Goal: Task Accomplishment & Management: Complete application form

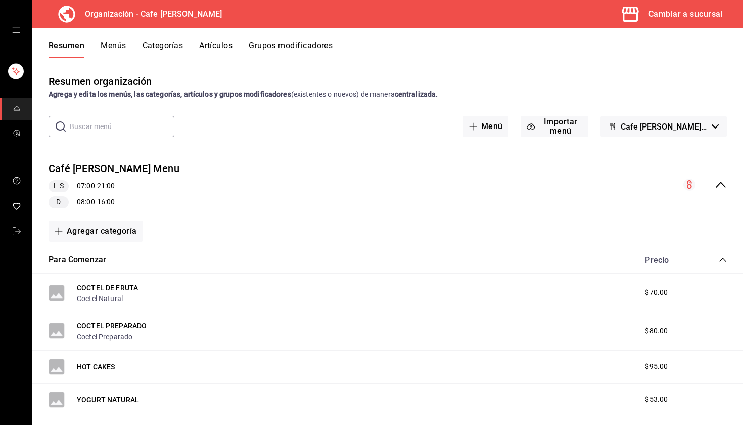
click at [662, 16] on div "Cambiar a sucursal" at bounding box center [686, 14] width 74 height 14
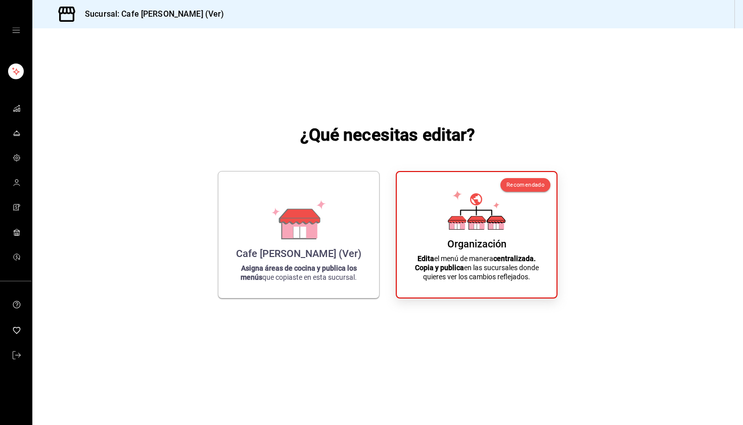
click at [17, 40] on div "mailbox folders" at bounding box center [16, 30] width 32 height 61
click at [17, 34] on div "mailbox folders" at bounding box center [16, 30] width 32 height 61
click at [17, 33] on icon "open drawer" at bounding box center [16, 30] width 8 height 8
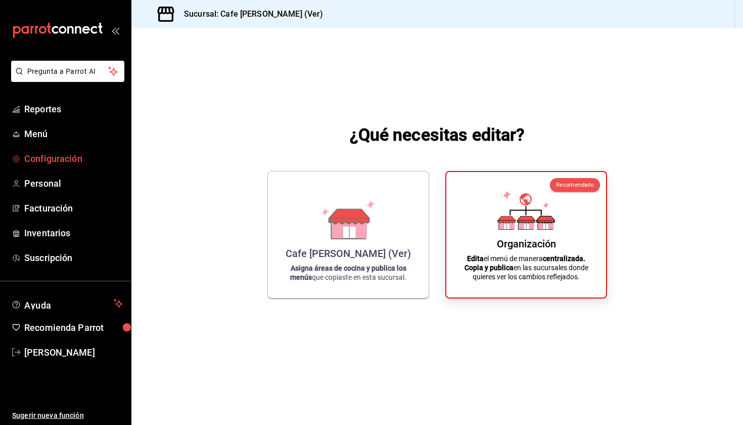
click at [46, 161] on span "Configuración" at bounding box center [73, 159] width 99 height 14
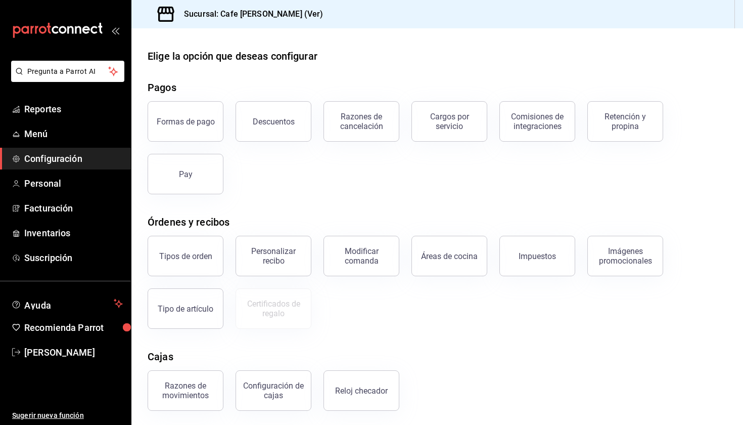
scroll to position [4, 0]
click at [58, 187] on span "Personal" at bounding box center [73, 183] width 99 height 14
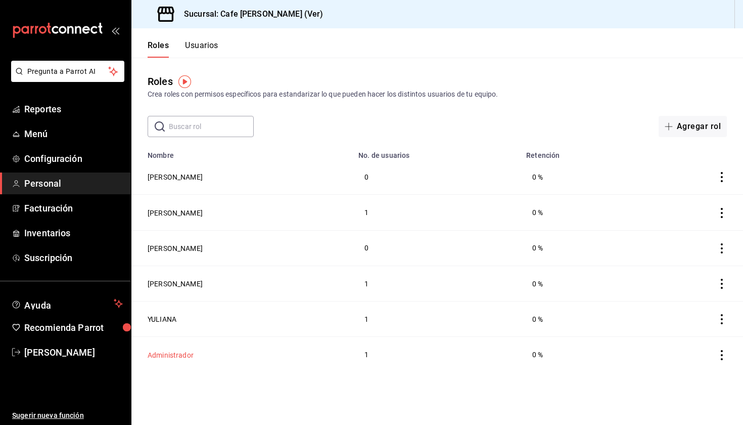
click at [169, 359] on button "Administrador" at bounding box center [171, 355] width 46 height 10
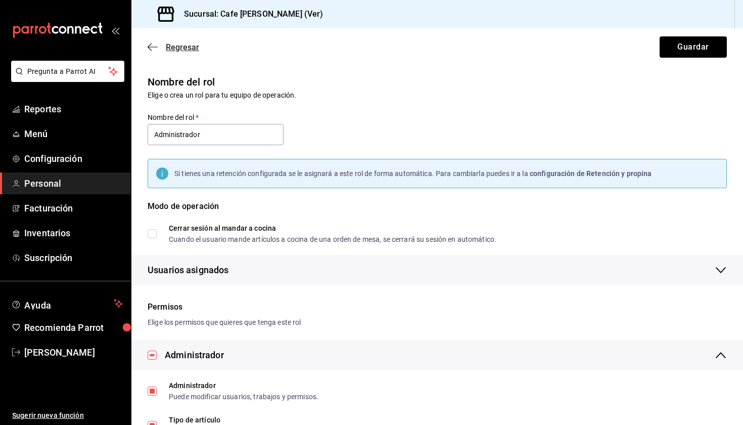
click at [154, 48] on icon "button" at bounding box center [153, 46] width 10 height 9
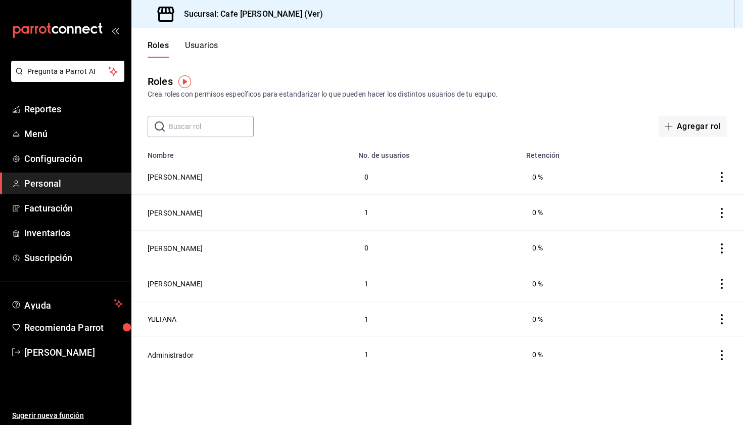
click at [204, 43] on button "Usuarios" at bounding box center [201, 48] width 33 height 17
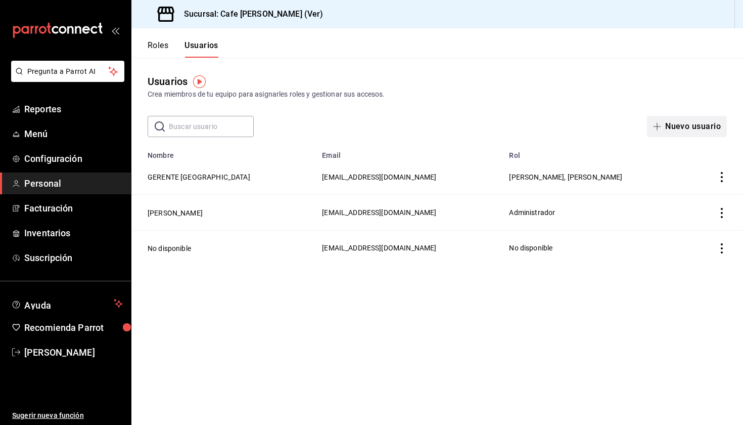
click at [668, 126] on button "Nuevo usuario" at bounding box center [687, 126] width 80 height 21
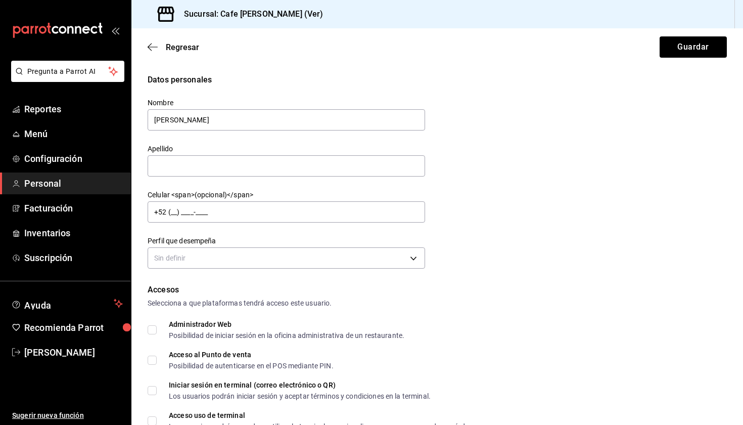
type input "[PERSON_NAME]"
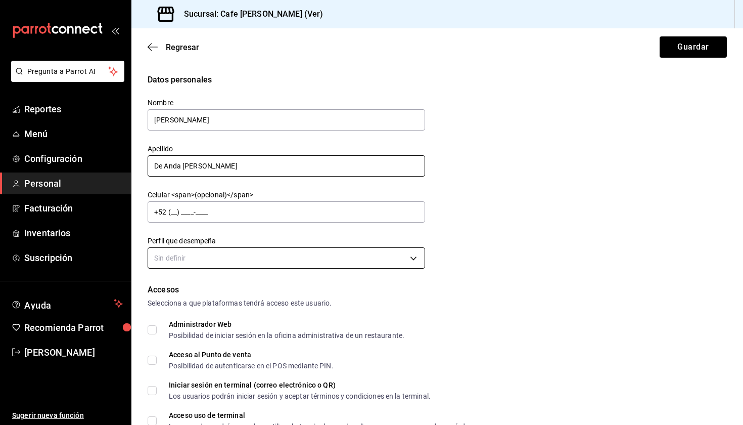
type input "De Anda [PERSON_NAME]"
click at [190, 253] on body "Pregunta a Parrot AI Reportes Menú Configuración Personal Facturación Inventari…" at bounding box center [371, 212] width 743 height 425
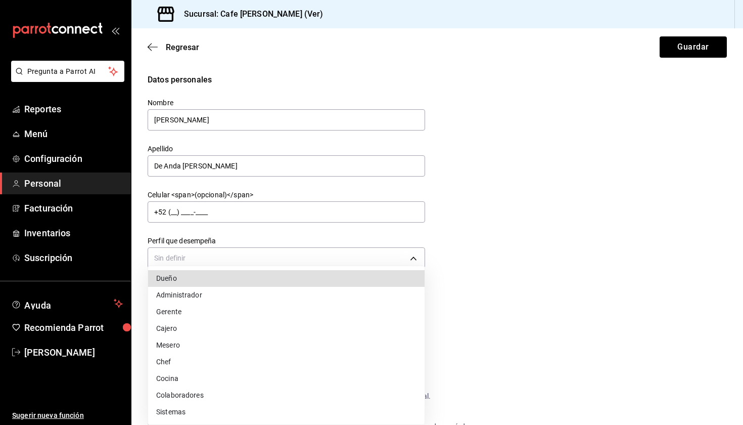
click at [187, 293] on li "Administrador" at bounding box center [286, 295] width 277 height 17
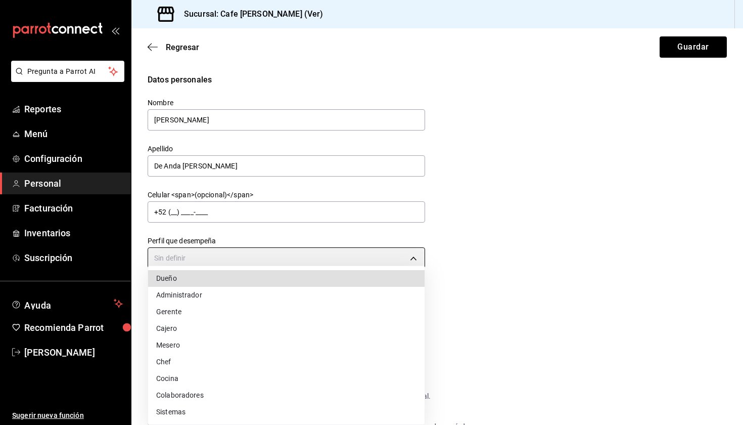
type input "ADMIN"
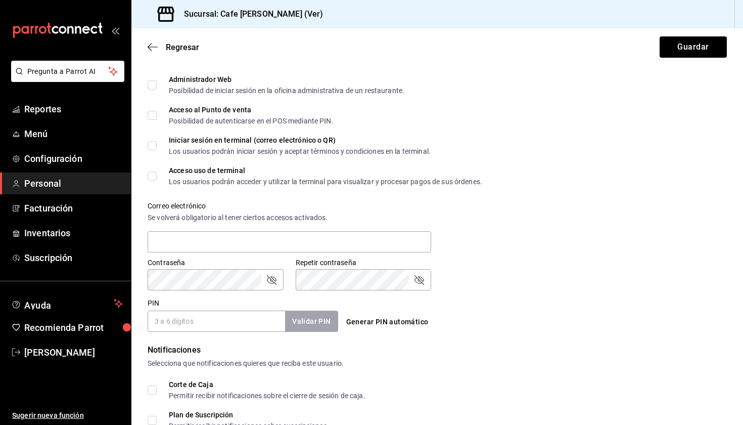
scroll to position [247, 0]
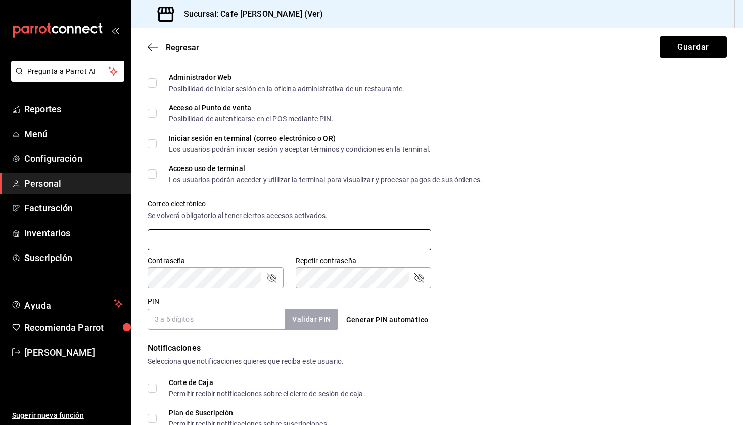
paste input "[PERSON_NAME][EMAIL_ADDRESS][PERSON_NAME][DOMAIN_NAME]"
type input "[PERSON_NAME][EMAIL_ADDRESS][PERSON_NAME][DOMAIN_NAME]"
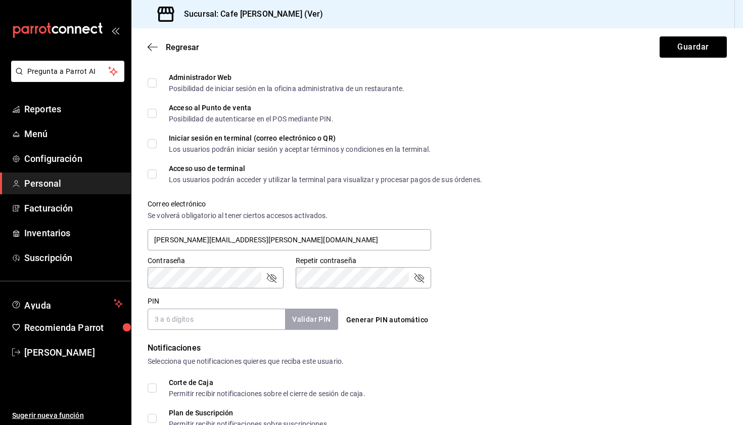
click at [273, 277] on icon "passwordField" at bounding box center [272, 278] width 10 height 10
click at [257, 321] on input "PIN" at bounding box center [217, 318] width 138 height 21
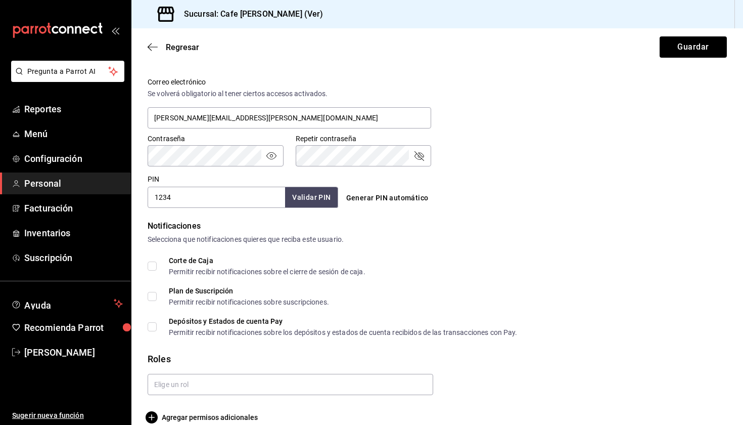
scroll to position [372, 0]
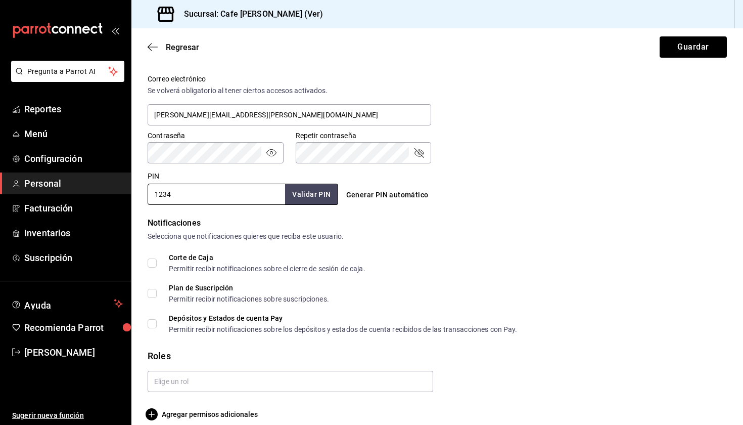
type input "1234"
click at [152, 265] on input "Corte de Caja Permitir recibir notificaciones sobre el cierre de sesión de caja." at bounding box center [152, 262] width 9 height 9
checkbox input "true"
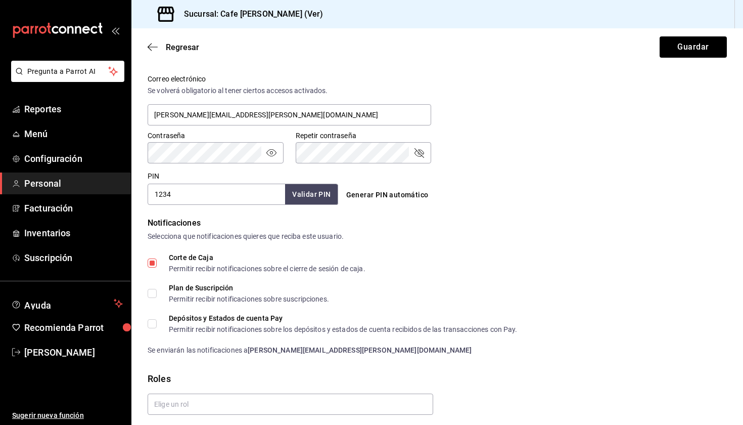
click at [152, 298] on input "Plan de Suscripción Permitir recibir notificaciones sobre suscripciones." at bounding box center [152, 293] width 9 height 9
checkbox input "true"
click at [152, 316] on label "Depósitos y Estados de cuenta Pay Permitir recibir notificaciones sobre los dep…" at bounding box center [333, 323] width 370 height 18
click at [152, 319] on input "Depósitos y Estados de cuenta Pay Permitir recibir notificaciones sobre los dep…" at bounding box center [152, 323] width 9 height 9
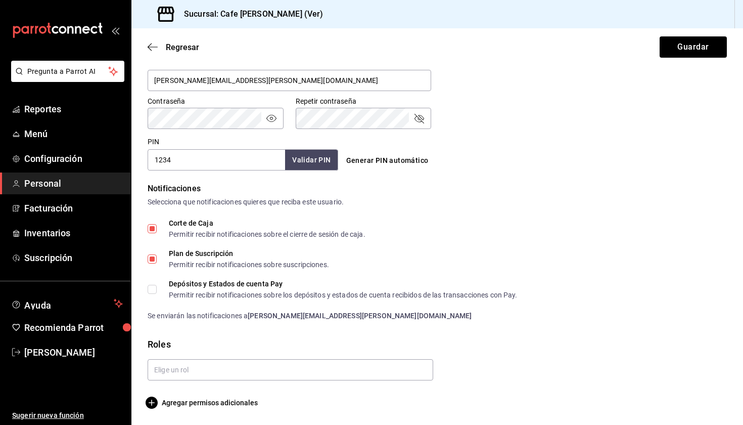
scroll to position [406, 0]
click at [157, 290] on span "Depósitos y Estados de cuenta Pay Permitir recibir notificaciones sobre los dep…" at bounding box center [337, 289] width 361 height 18
click at [157, 290] on input "Depósitos y Estados de cuenta Pay Permitir recibir notificaciones sobre los dep…" at bounding box center [152, 289] width 9 height 9
checkbox input "true"
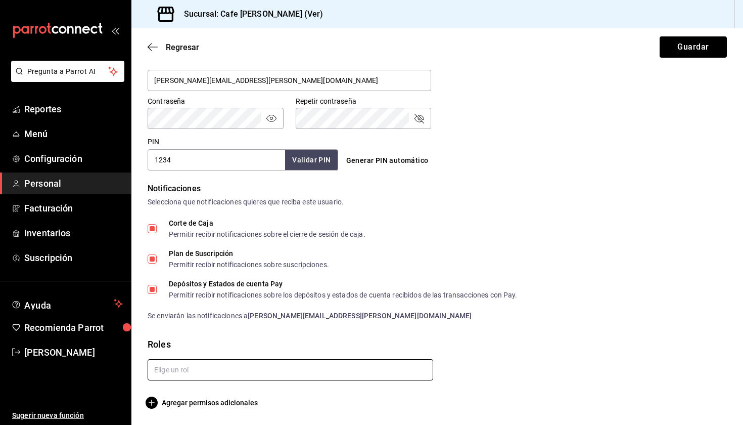
click at [181, 374] on input "text" at bounding box center [291, 369] width 286 height 21
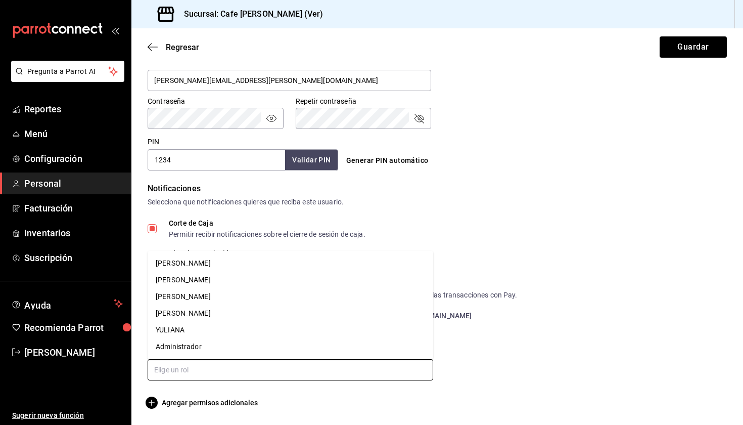
click at [191, 344] on li "Administrador" at bounding box center [291, 346] width 286 height 17
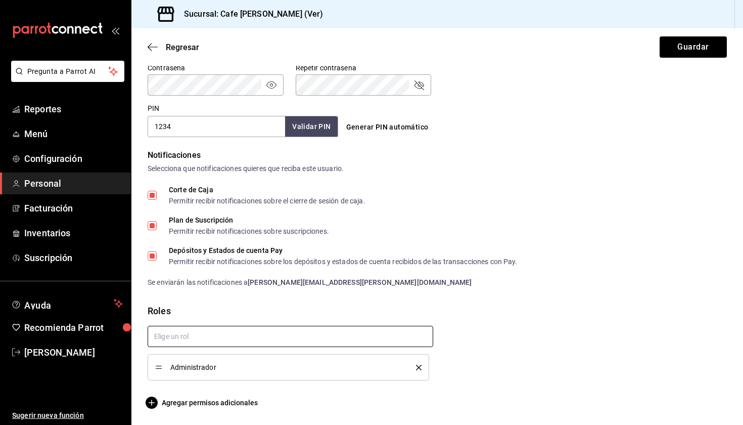
scroll to position [439, 0]
checkbox input "true"
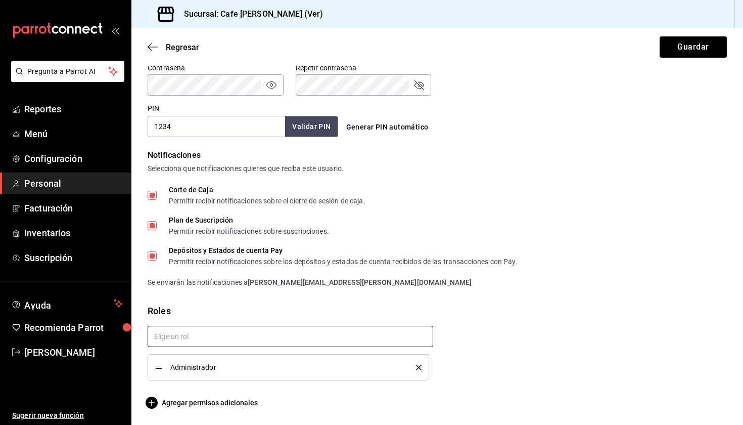
scroll to position [0, 0]
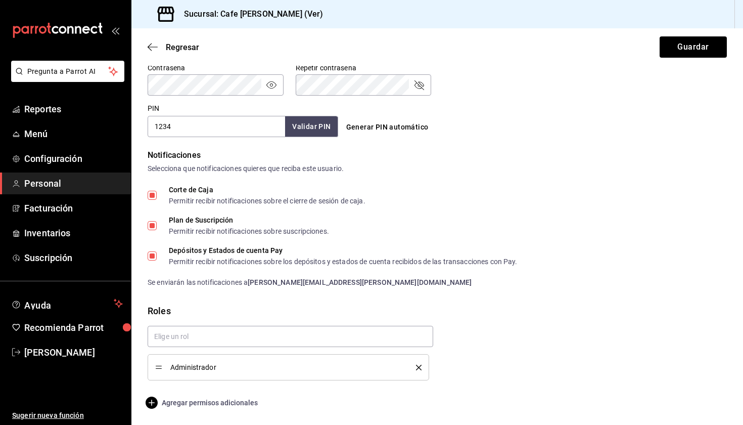
click at [189, 403] on span "Agregar permisos adicionales" at bounding box center [203, 402] width 110 height 12
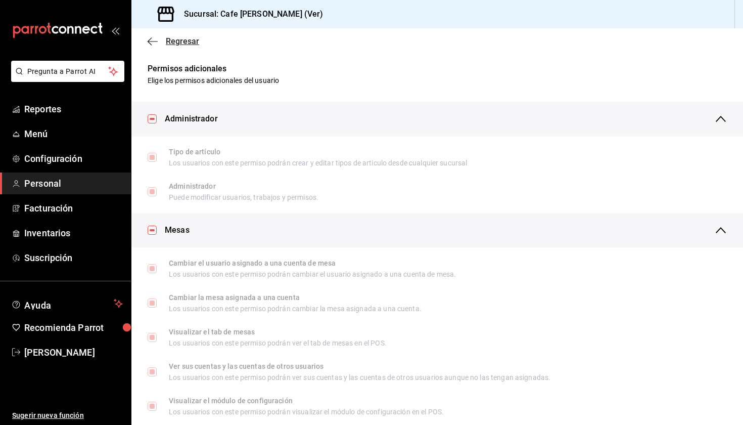
click at [154, 43] on icon "button" at bounding box center [153, 41] width 10 height 9
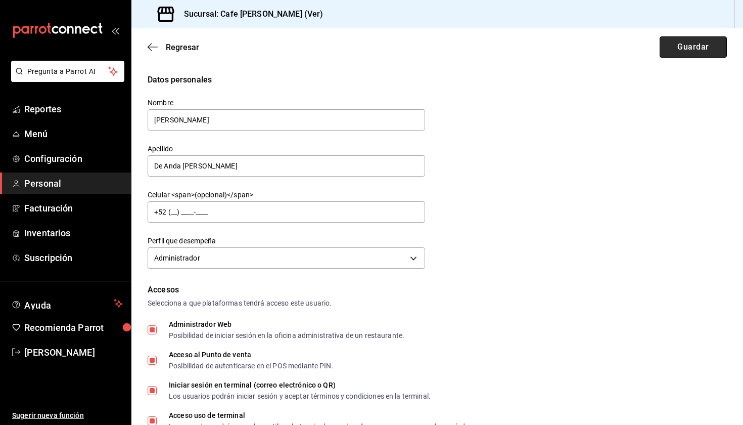
click at [695, 48] on button "Guardar" at bounding box center [693, 46] width 67 height 21
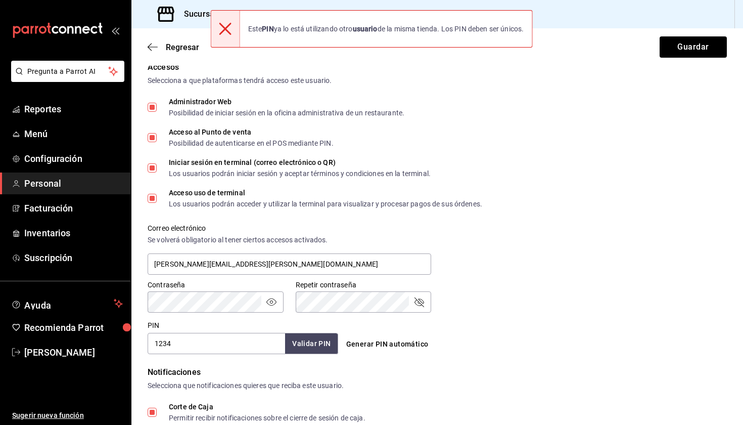
scroll to position [416, 0]
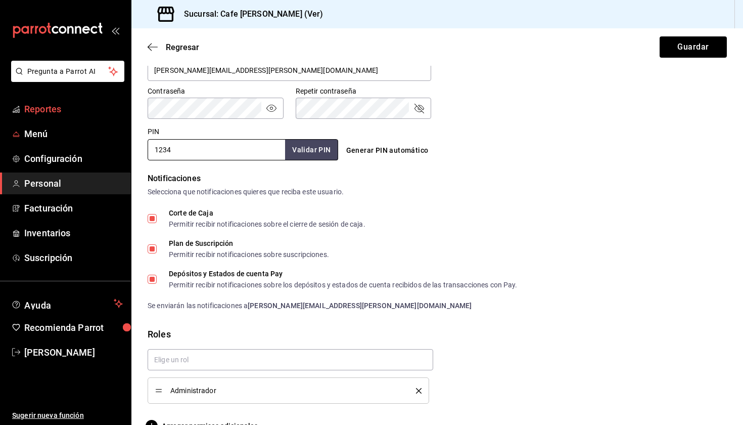
drag, startPoint x: 233, startPoint y: 152, endPoint x: 88, endPoint y: 118, distance: 148.6
click at [88, 118] on div "Pregunta a Parrot AI Reportes Menú Configuración Personal Facturación Inventari…" at bounding box center [371, 212] width 743 height 425
type input "4321"
click at [695, 40] on button "Guardar" at bounding box center [693, 46] width 67 height 21
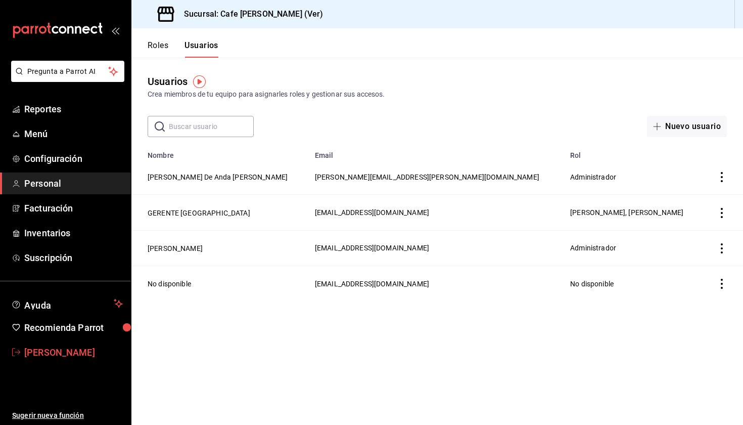
click at [61, 348] on span "[PERSON_NAME]" at bounding box center [73, 352] width 99 height 14
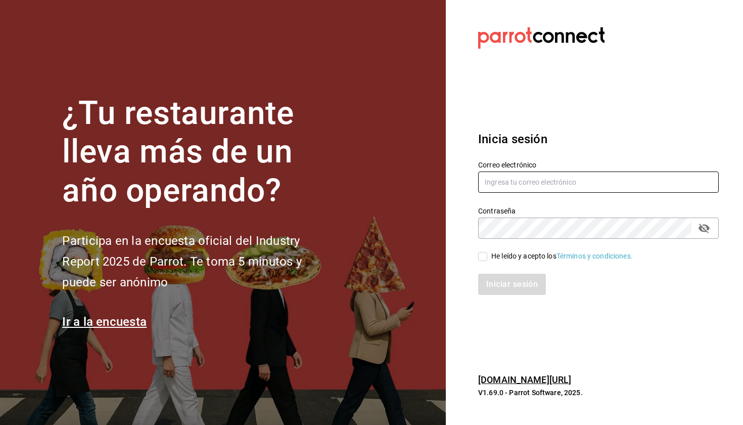
type input "[EMAIL_ADDRESS][DOMAIN_NAME]"
click at [515, 257] on div "He leído y acepto los Términos y condiciones." at bounding box center [562, 256] width 142 height 11
click at [487, 257] on input "He leído y acepto los Términos y condiciones." at bounding box center [482, 256] width 9 height 9
checkbox input "true"
click at [512, 282] on button "Iniciar sesión" at bounding box center [512, 284] width 69 height 21
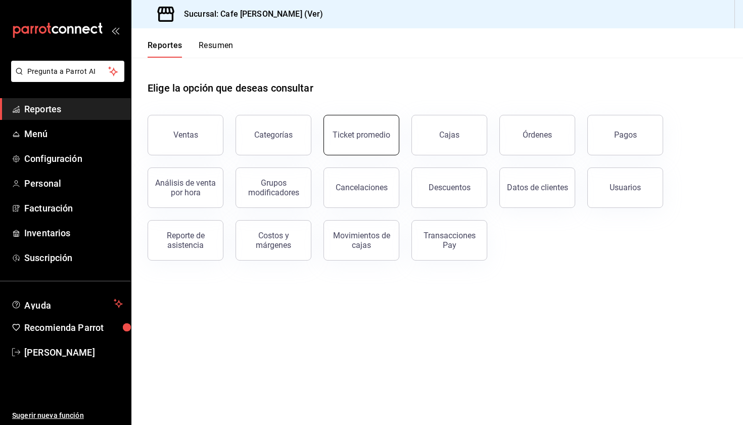
click at [382, 135] on div "Ticket promedio" at bounding box center [362, 135] width 58 height 10
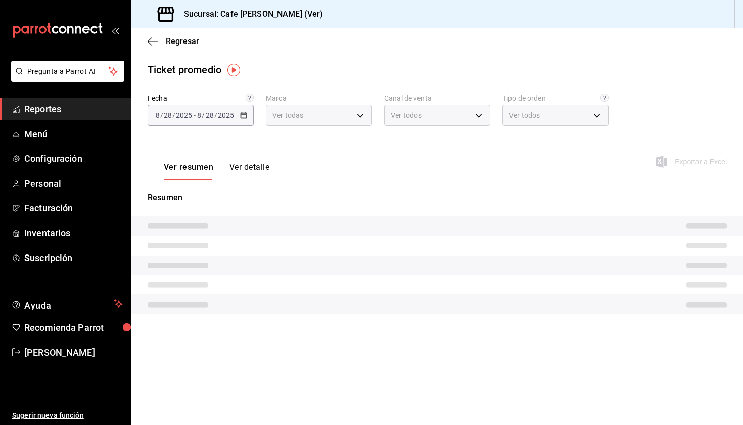
type input "943f6485-2bcc-4005-95bb-1fa90700c1bc"
type input "PARROT,UBER_EATS,RAPPI,DIDI_FOOD,ONLINE"
type input "f64bd70c-7fae-4397-88cf-d74a41c1d7e7,14e8ac39-f6bc-4375-888e-35054e42c90f,045a5…"
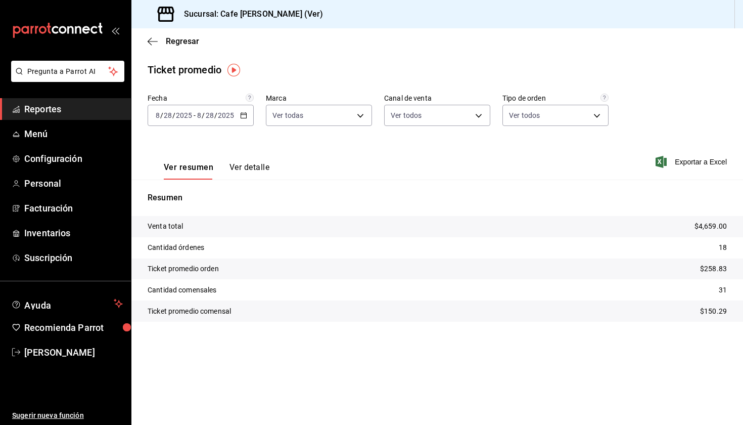
click at [147, 47] on div "Regresar" at bounding box center [437, 41] width 612 height 26
click at [150, 45] on icon "button" at bounding box center [153, 41] width 10 height 9
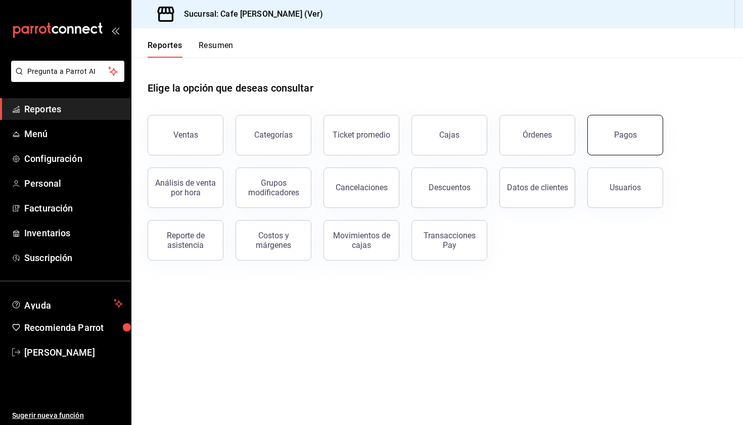
click at [616, 119] on button "Pagos" at bounding box center [625, 135] width 76 height 40
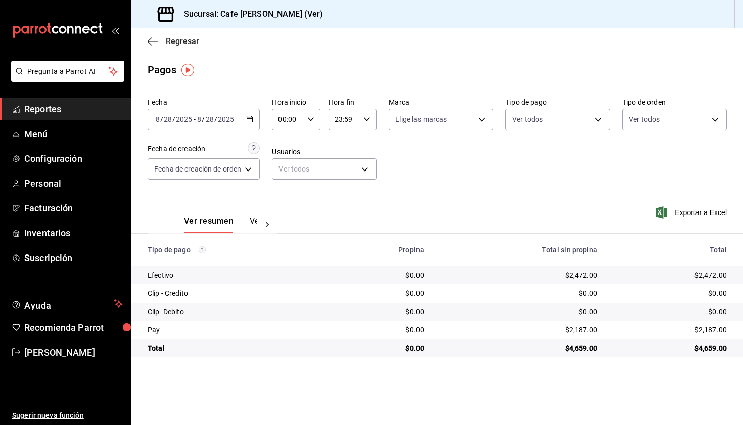
click at [153, 41] on icon "button" at bounding box center [153, 41] width 10 height 1
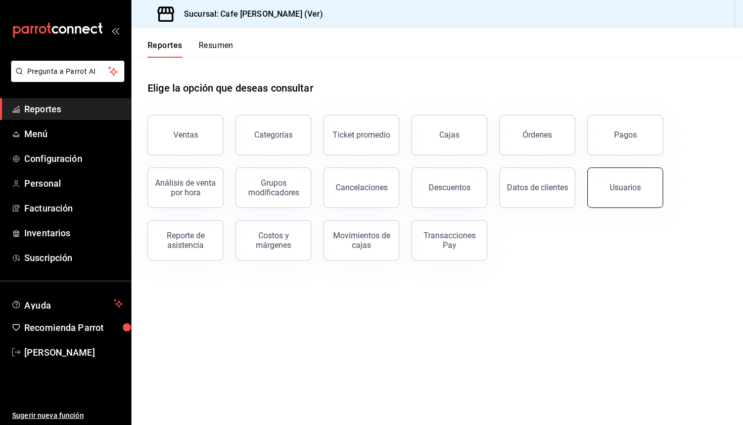
click at [613, 193] on button "Usuarios" at bounding box center [625, 187] width 76 height 40
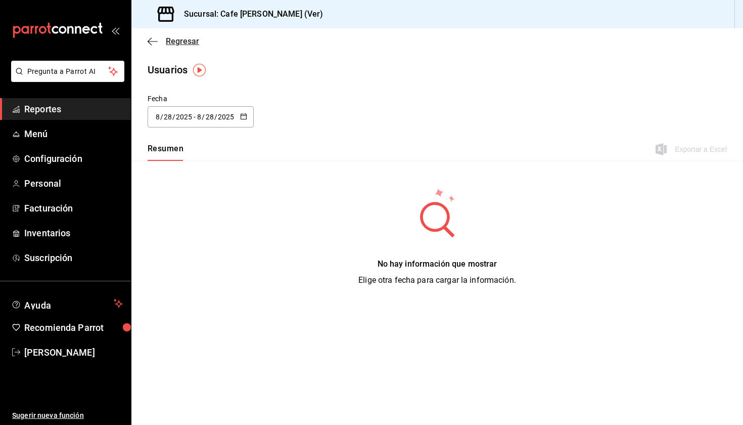
click at [149, 39] on icon "button" at bounding box center [153, 41] width 10 height 9
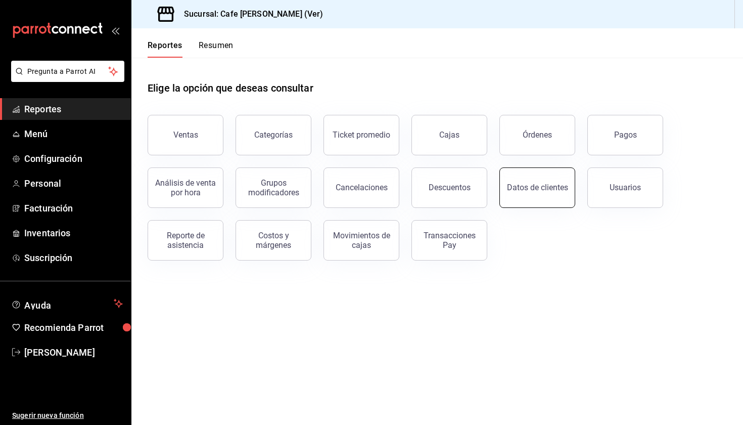
click at [502, 201] on div "Datos de clientes" at bounding box center [531, 181] width 88 height 53
click at [539, 195] on button "Datos de clientes" at bounding box center [538, 187] width 76 height 40
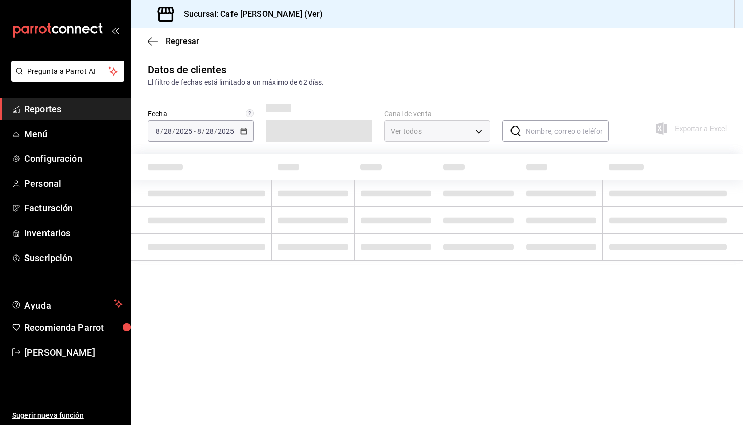
type input "PARROT,DIDI_FOOD,ONLINE"
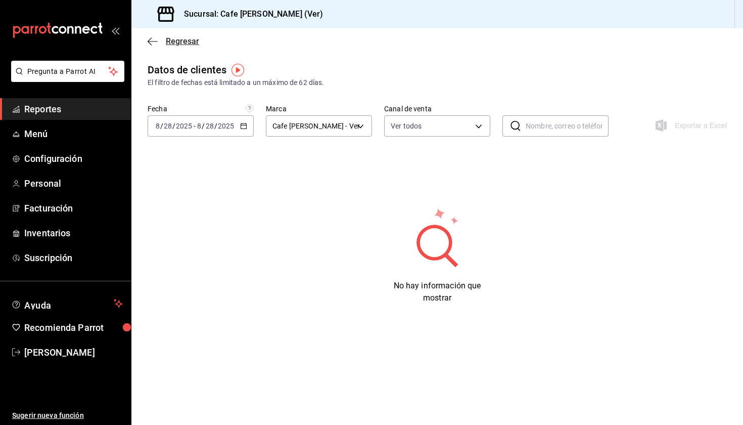
click at [149, 39] on icon "button" at bounding box center [153, 41] width 10 height 9
